Goal: Transaction & Acquisition: Download file/media

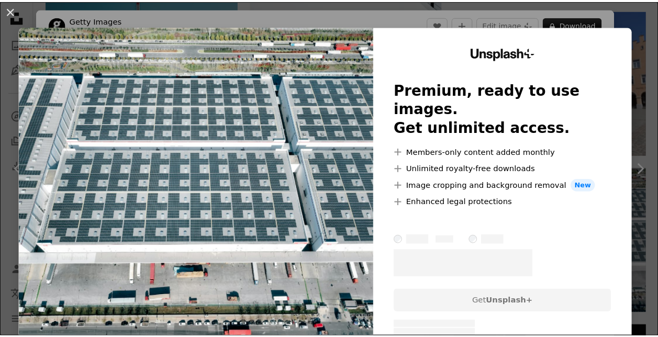
scroll to position [18, 0]
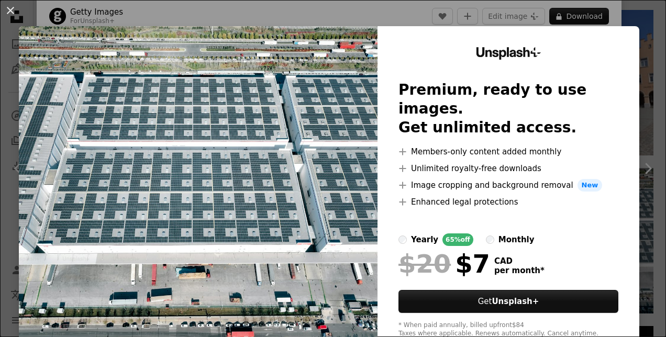
click at [646, 21] on div "An X shape Unsplash+ Premium, ready to use images. Get unlimited access. A plus…" at bounding box center [333, 168] width 666 height 337
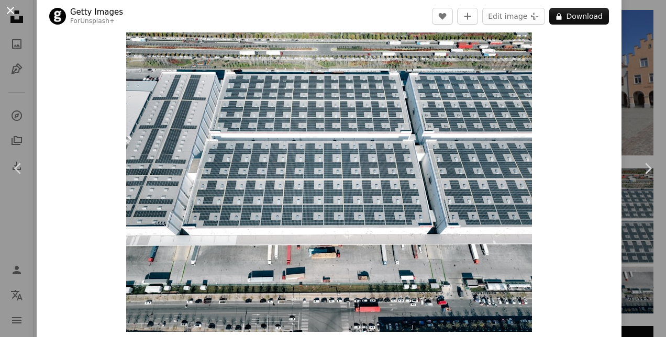
click at [5, 14] on button "An X shape" at bounding box center [10, 10] width 13 height 13
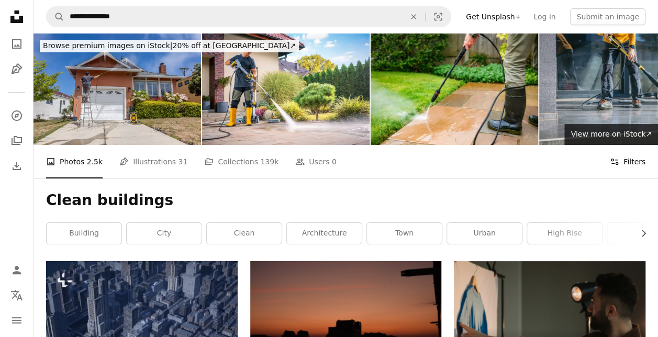
click at [638, 161] on button "Filters Filters" at bounding box center [628, 161] width 36 height 33
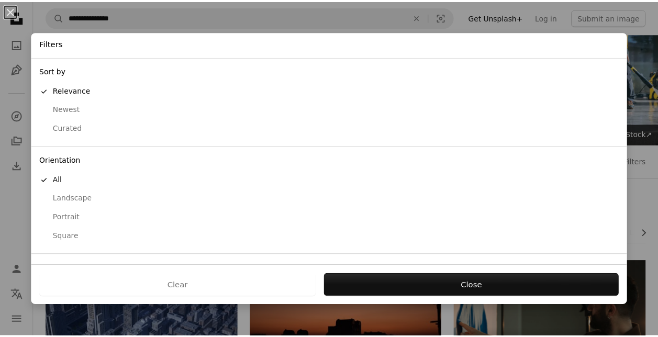
scroll to position [76, 0]
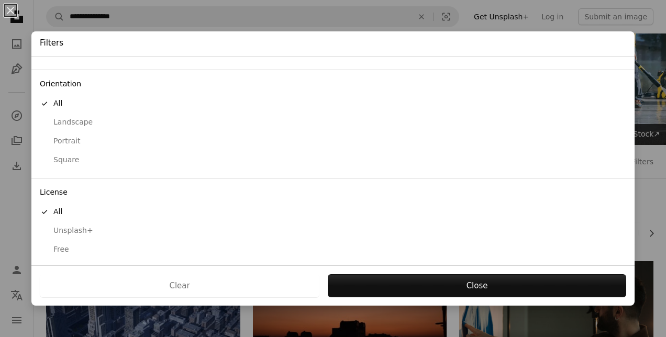
click at [55, 244] on div "Free" at bounding box center [333, 249] width 586 height 10
click at [71, 152] on button "Square" at bounding box center [332, 160] width 603 height 19
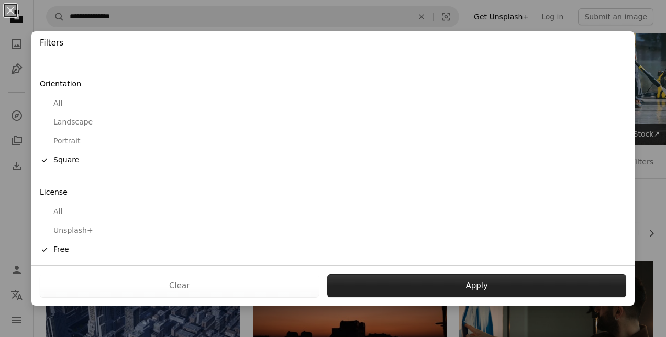
click at [474, 289] on button "Apply" at bounding box center [476, 285] width 299 height 23
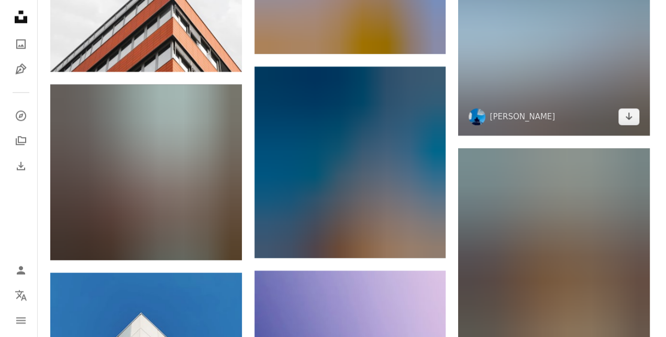
scroll to position [589, 0]
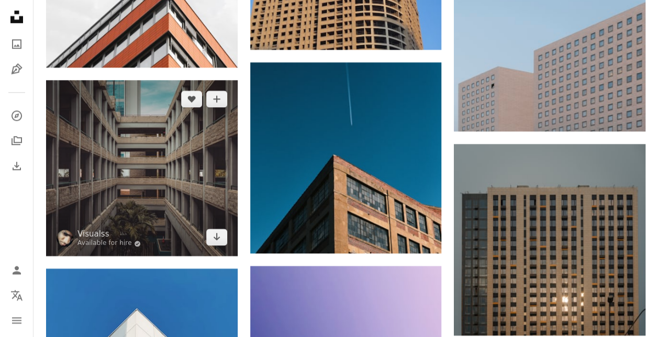
click at [180, 197] on img at bounding box center [142, 168] width 192 height 176
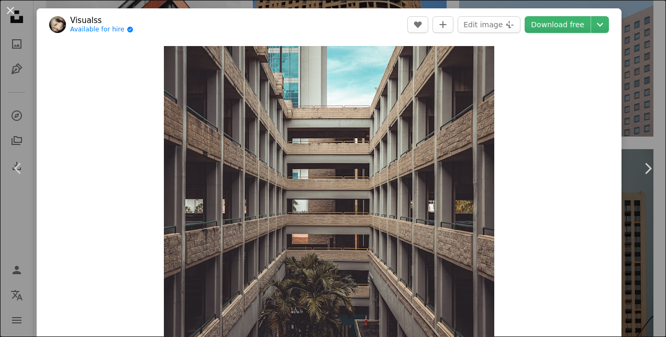
click at [547, 14] on header "Visualss Available for hire A checkmark inside of a circle A heart A plus sign …" at bounding box center [329, 24] width 584 height 32
click at [547, 25] on link "Download free" at bounding box center [557, 24] width 66 height 17
